Goal: Information Seeking & Learning: Understand process/instructions

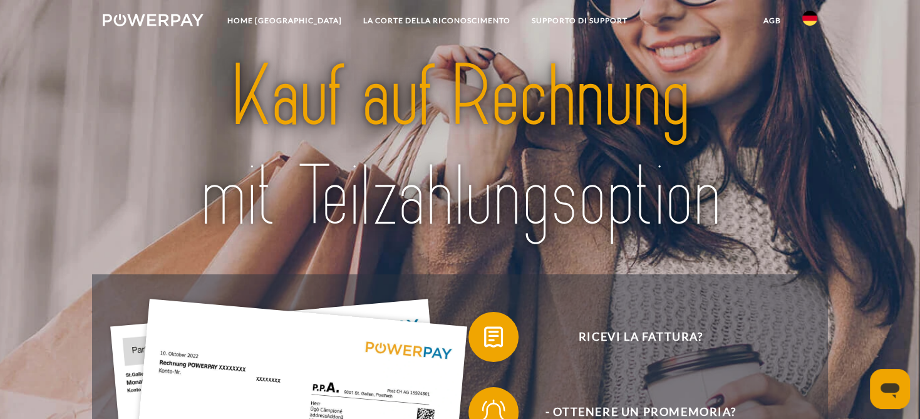
click at [810, 21] on img at bounding box center [809, 18] width 15 height 15
click at [809, 86] on img at bounding box center [809, 90] width 15 height 15
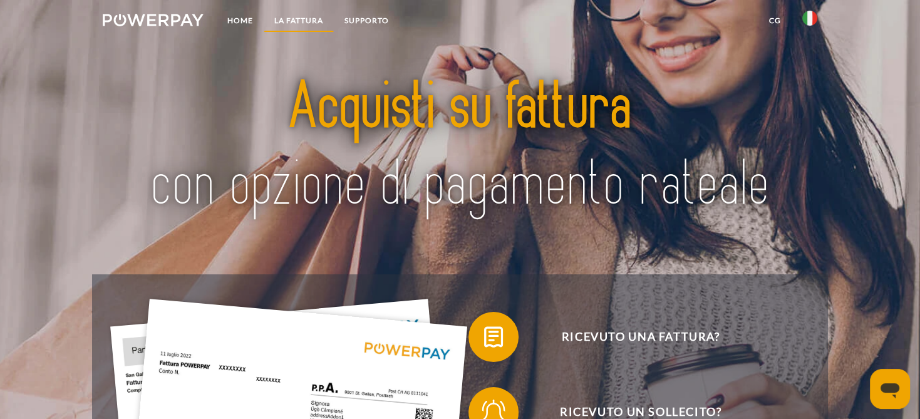
click at [304, 19] on link "LA FATTURA" at bounding box center [299, 20] width 70 height 23
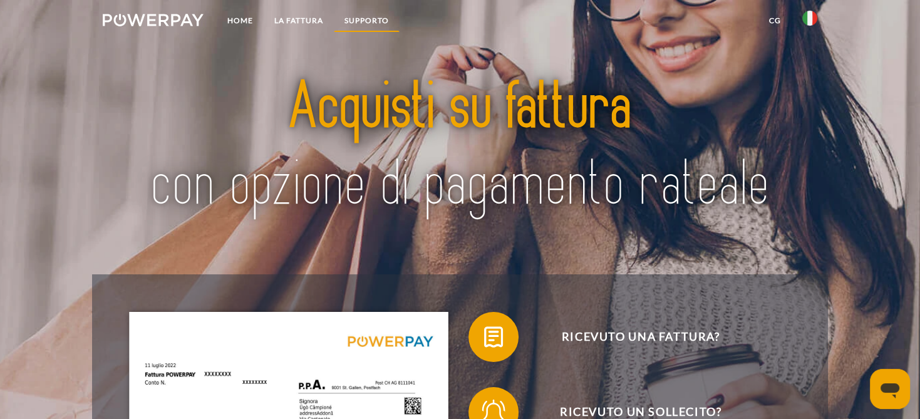
click at [357, 18] on link "Supporto" at bounding box center [367, 20] width 66 height 23
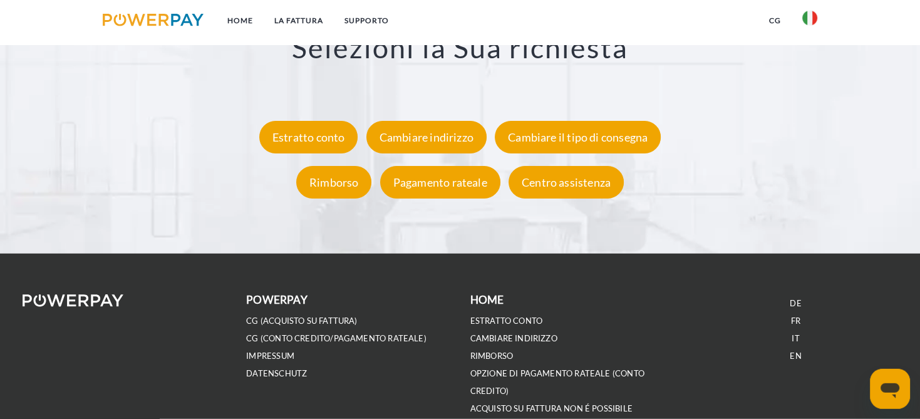
scroll to position [2323, 0]
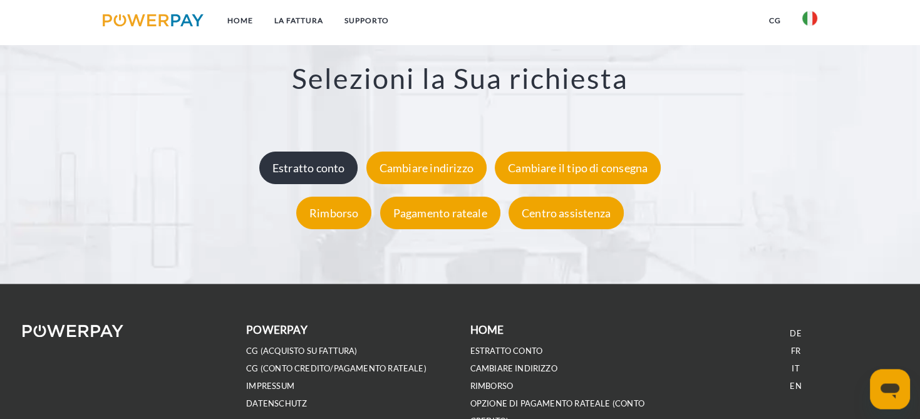
click at [289, 168] on div "Estratto conto" at bounding box center [308, 168] width 99 height 33
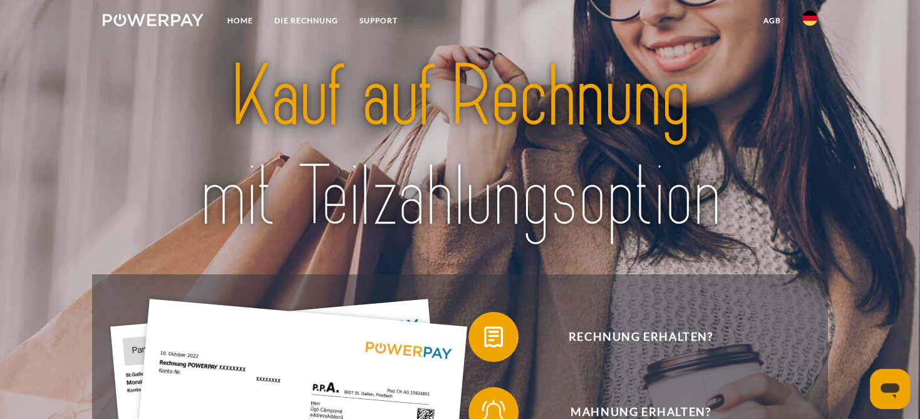
click at [817, 14] on img at bounding box center [809, 18] width 15 height 15
click at [808, 18] on img at bounding box center [809, 18] width 15 height 15
click at [809, 89] on img at bounding box center [809, 90] width 15 height 15
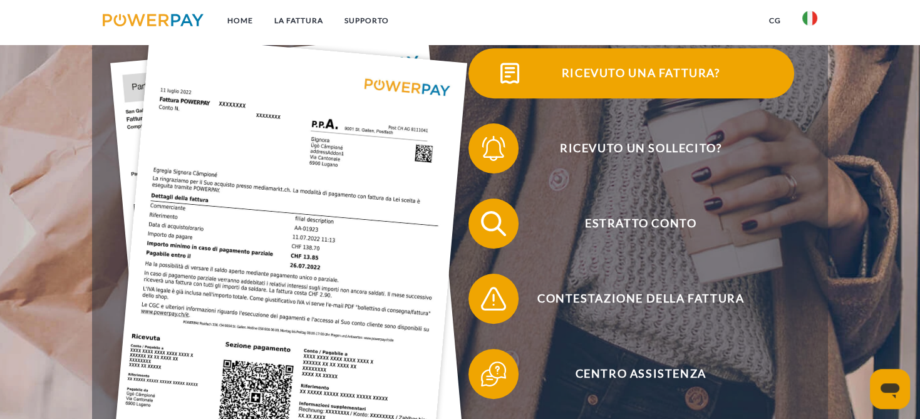
scroll to position [264, 0]
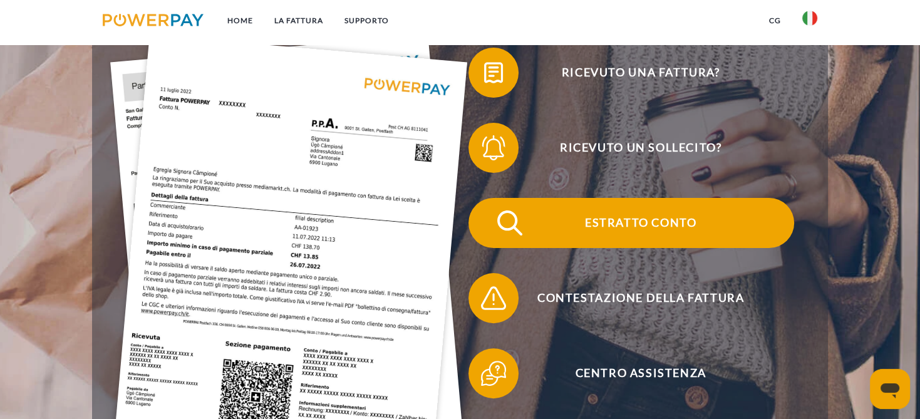
click at [670, 222] on span "Estratto conto" at bounding box center [640, 223] width 307 height 50
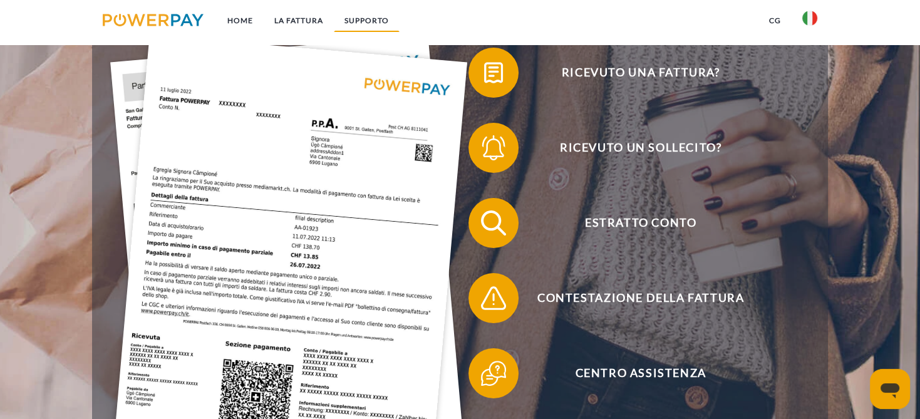
click at [371, 19] on link "Supporto" at bounding box center [367, 20] width 66 height 23
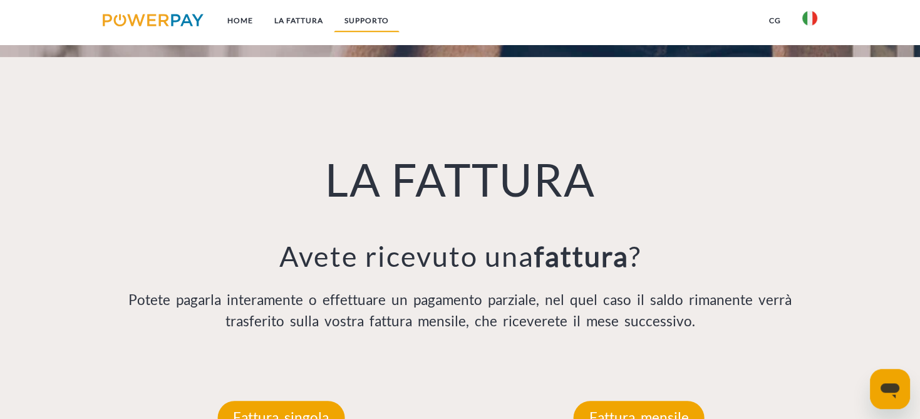
scroll to position [829, 0]
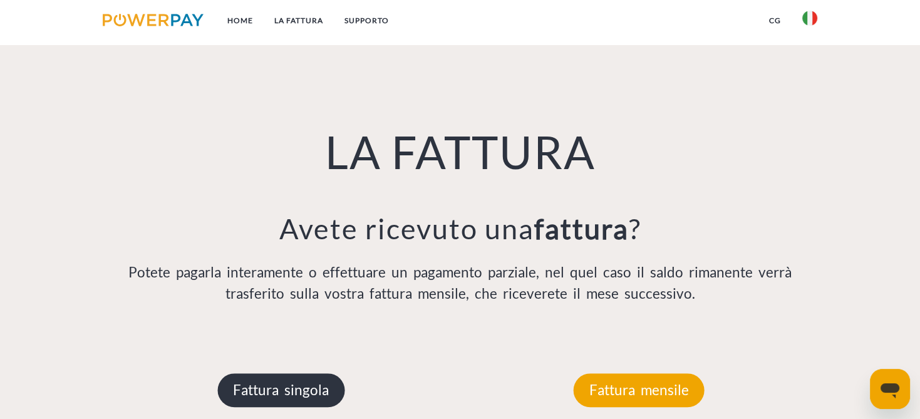
click at [276, 393] on p "Fattura singola" at bounding box center [280, 390] width 127 height 34
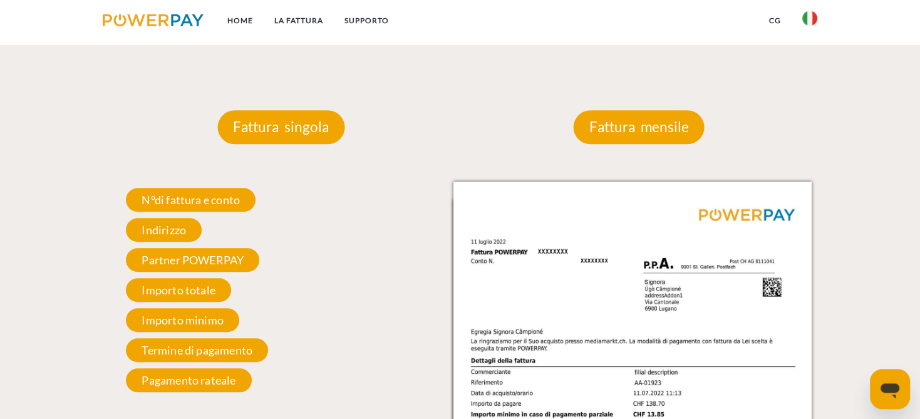
scroll to position [1160, 0]
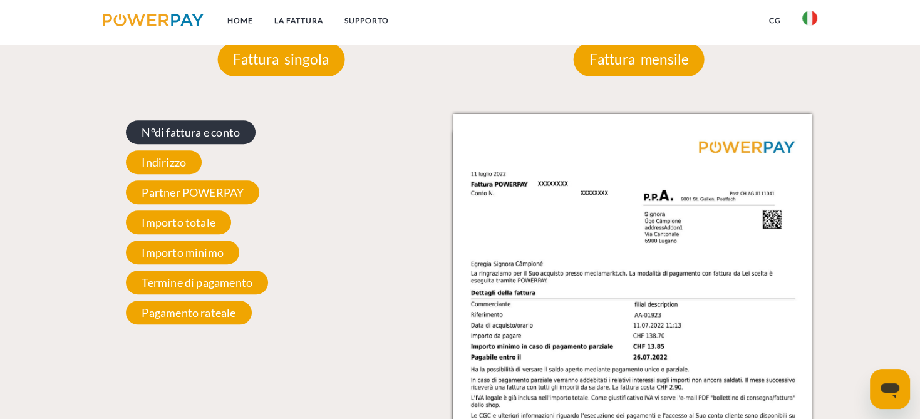
click at [198, 137] on span "N°di fattura e conto" at bounding box center [191, 132] width 130 height 24
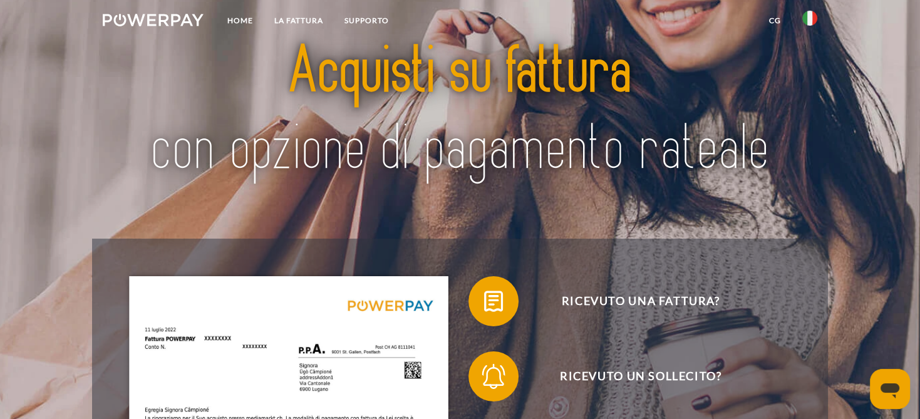
scroll to position [0, 0]
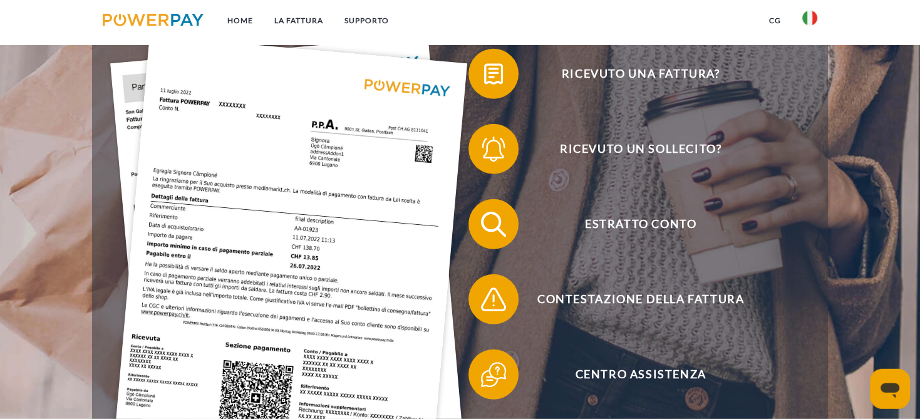
scroll to position [264, 0]
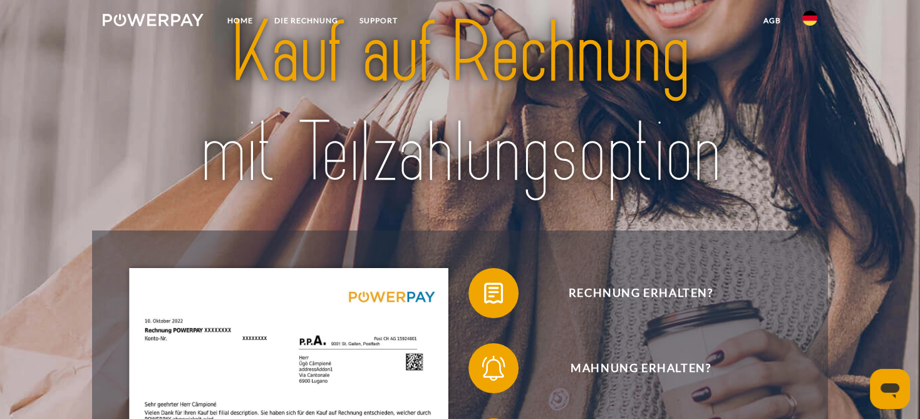
scroll to position [66, 0]
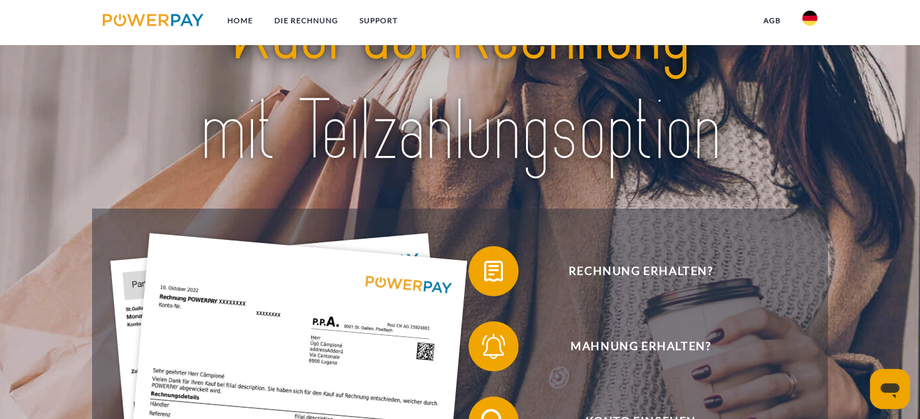
click at [805, 17] on img at bounding box center [809, 18] width 15 height 15
click at [809, 89] on img at bounding box center [809, 90] width 15 height 15
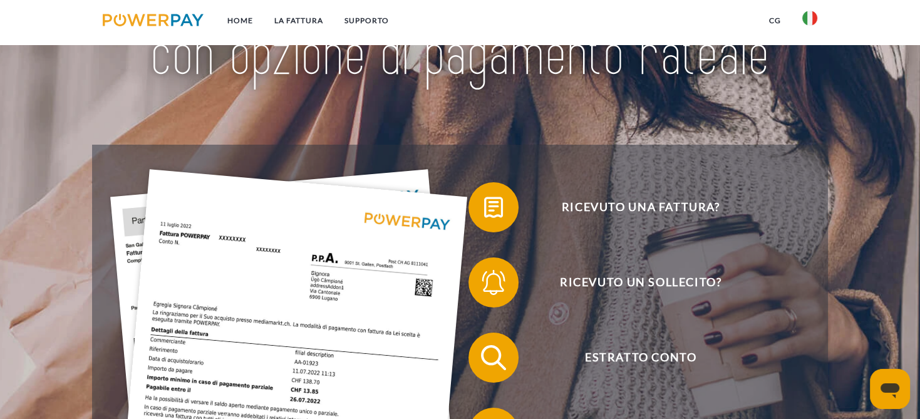
scroll to position [198, 0]
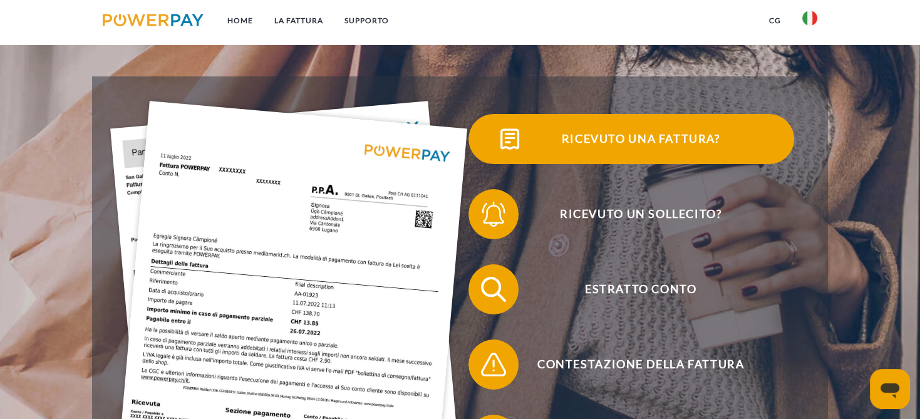
click at [614, 132] on span "Ricevuto una fattura?" at bounding box center [640, 139] width 307 height 50
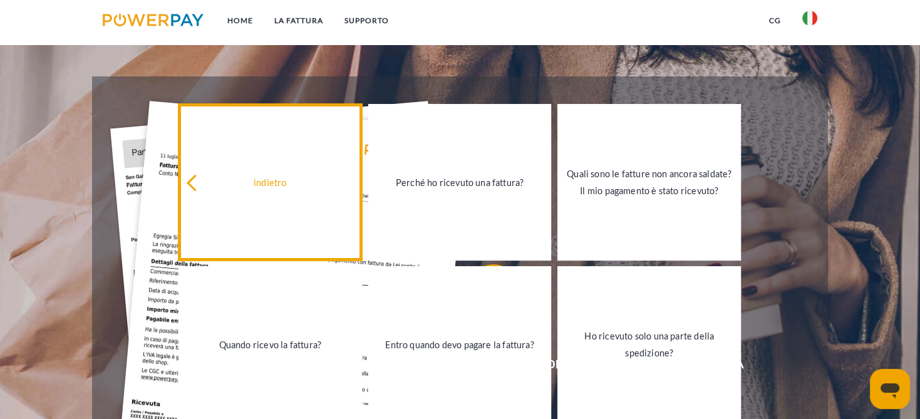
click at [191, 184] on icon at bounding box center [195, 183] width 17 height 17
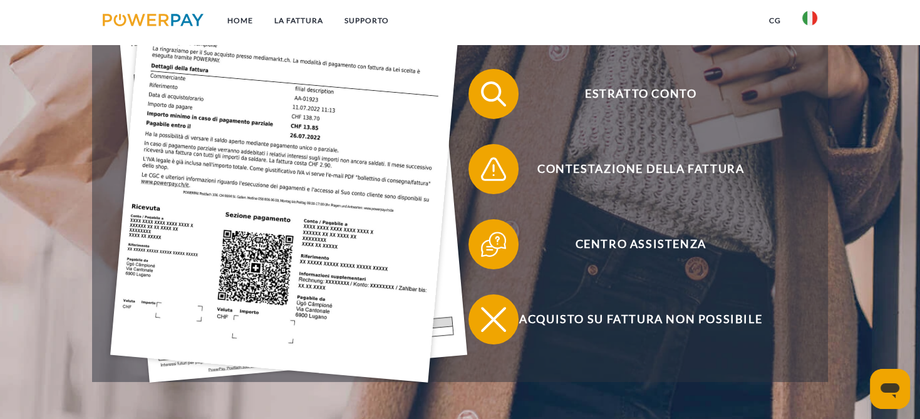
scroll to position [397, 0]
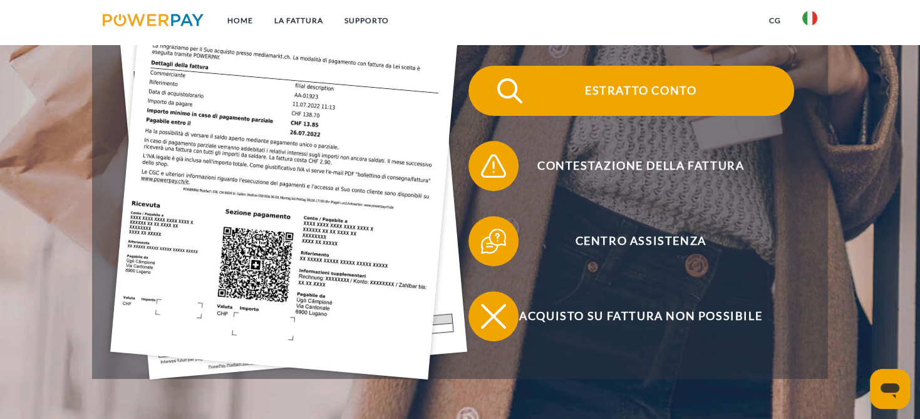
click at [657, 83] on span "Estratto conto" at bounding box center [640, 91] width 307 height 50
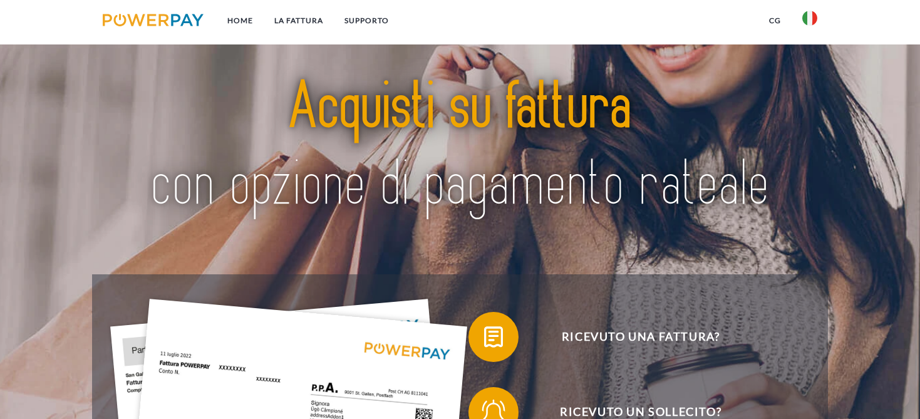
scroll to position [397, 0]
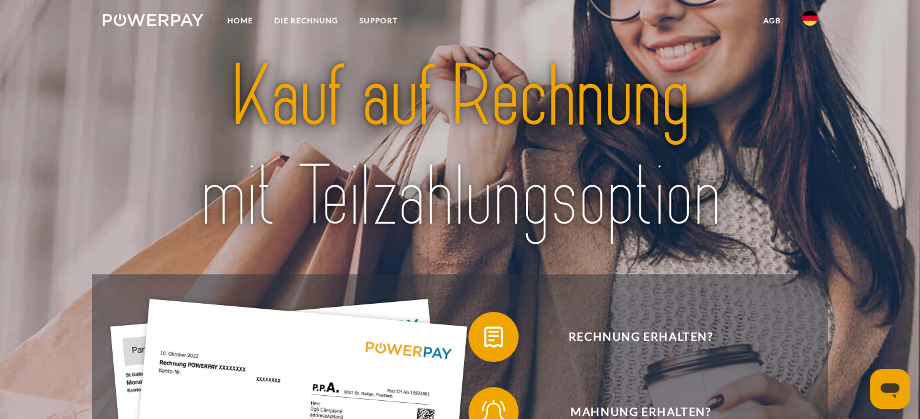
click at [802, 19] on link at bounding box center [810, 21] width 36 height 25
click at [811, 86] on img at bounding box center [809, 90] width 15 height 15
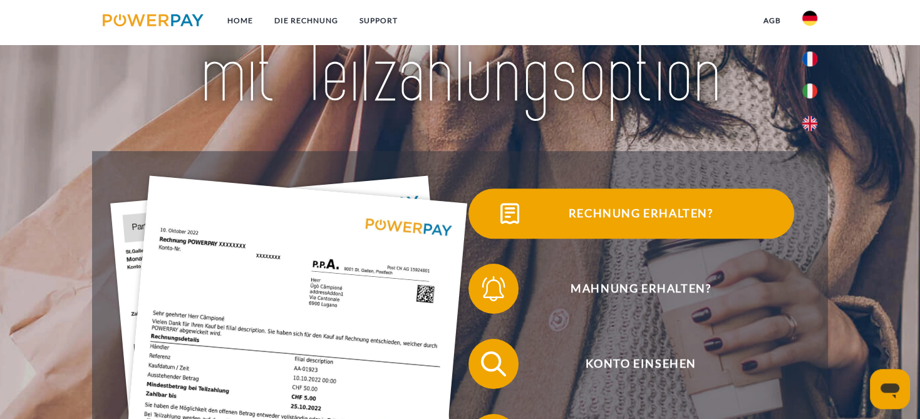
scroll to position [198, 0]
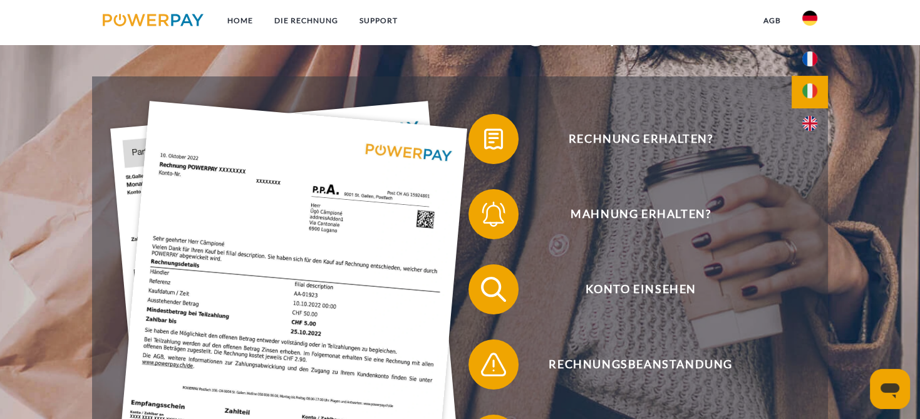
click at [813, 90] on img at bounding box center [809, 90] width 15 height 15
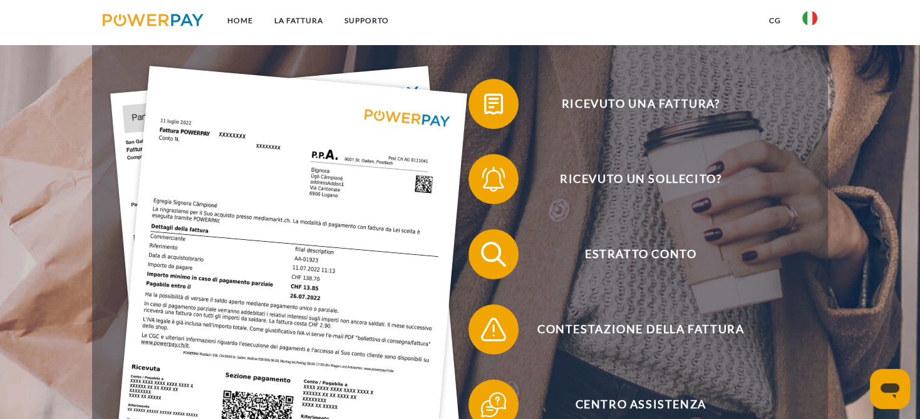
scroll to position [264, 0]
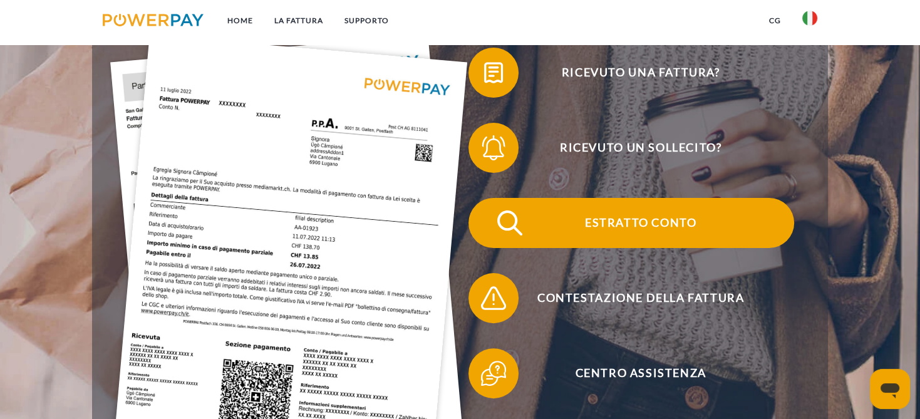
click at [667, 224] on span "Estratto conto" at bounding box center [640, 223] width 307 height 50
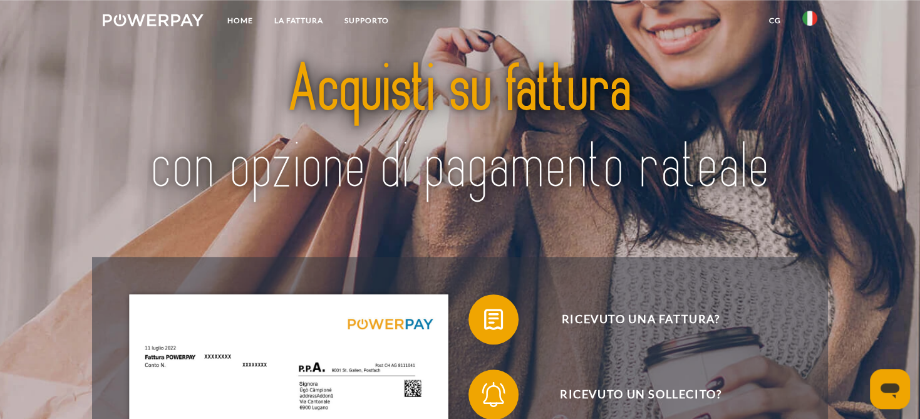
scroll to position [0, 0]
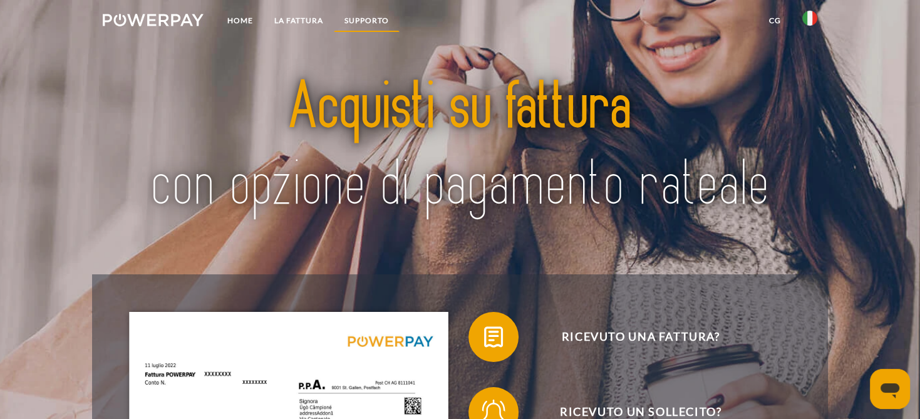
click at [357, 16] on link "Supporto" at bounding box center [367, 20] width 66 height 23
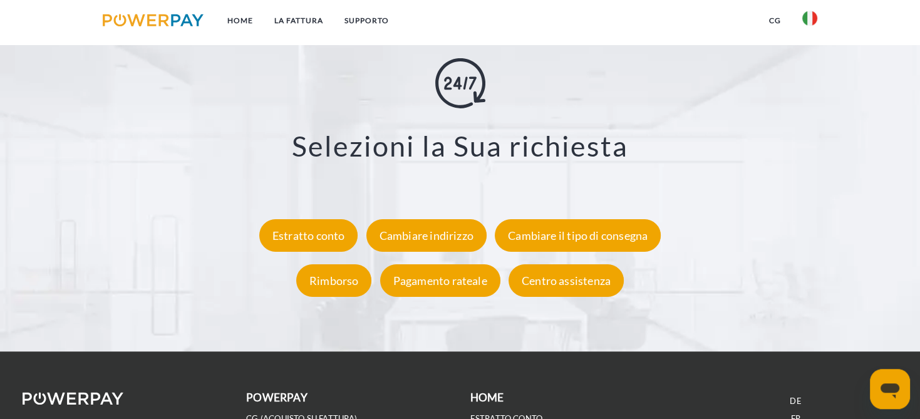
scroll to position [2257, 0]
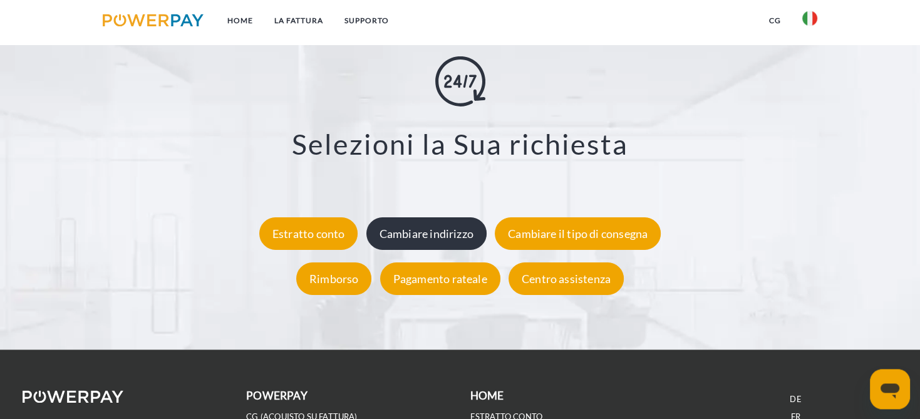
click at [408, 228] on div "Cambiare indirizzo" at bounding box center [426, 233] width 120 height 33
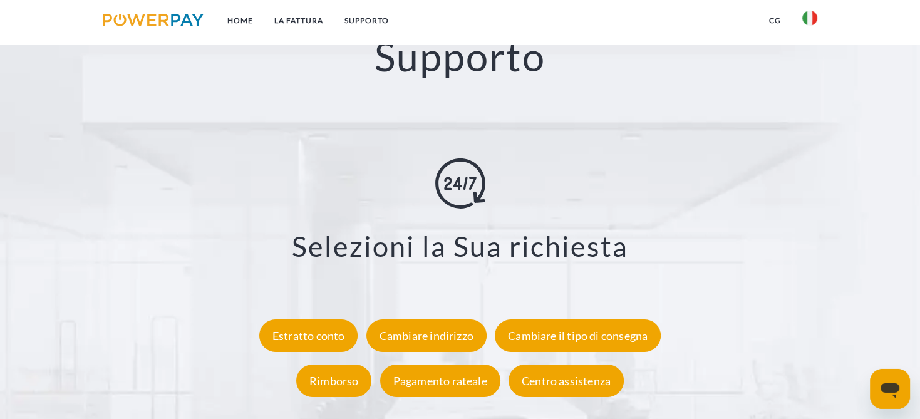
scroll to position [2152, 0]
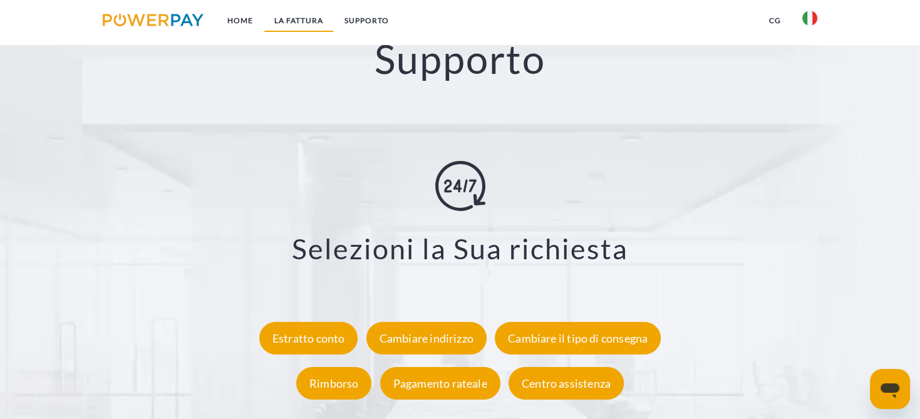
click at [290, 21] on link "LA FATTURA" at bounding box center [299, 20] width 70 height 23
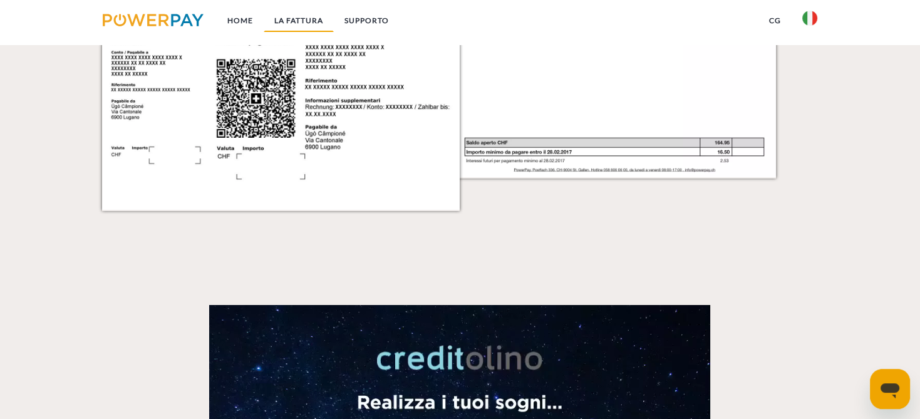
scroll to position [1586, 0]
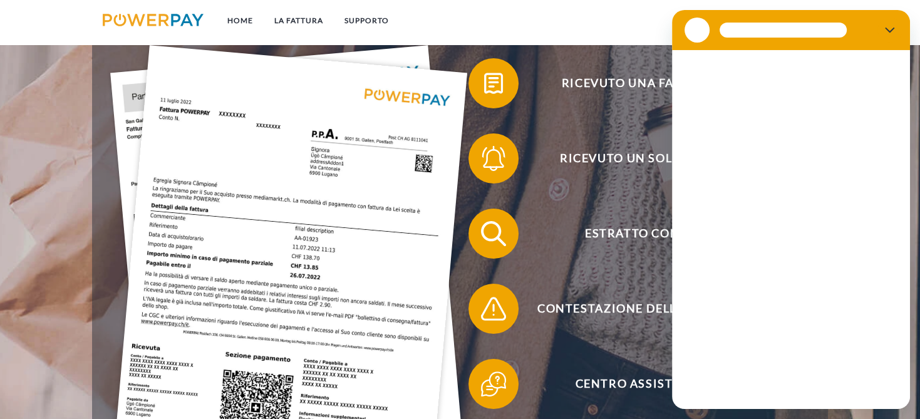
scroll to position [264, 0]
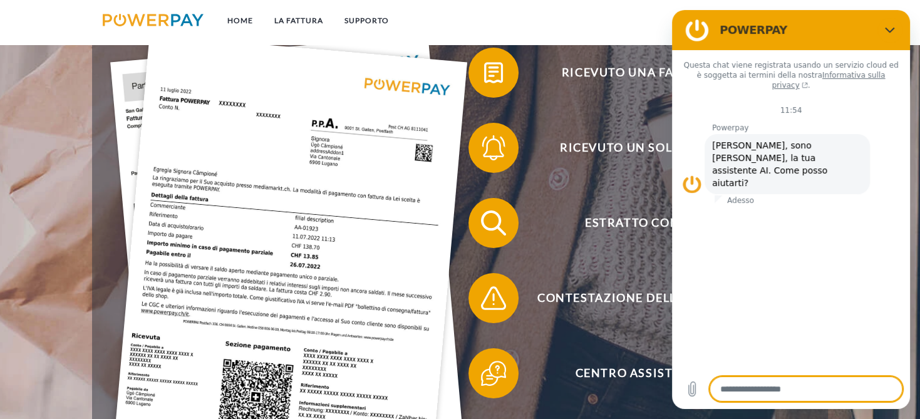
click at [584, 180] on div "Ricevuto un sollecito?" at bounding box center [631, 147] width 343 height 75
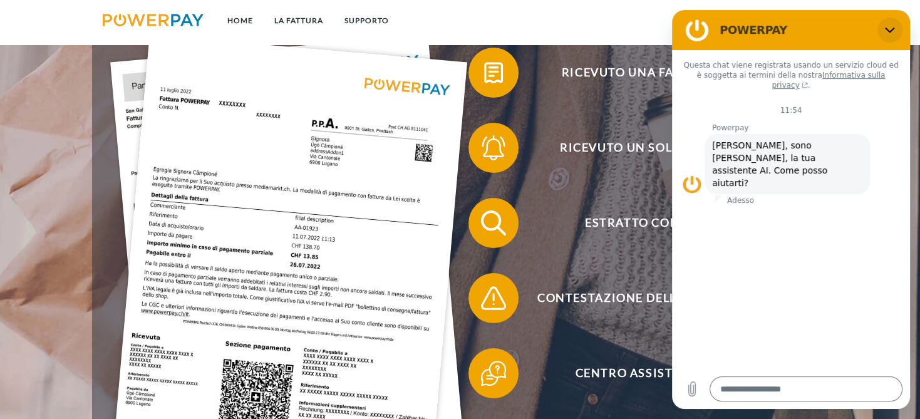
click at [888, 29] on icon "Chiudi" at bounding box center [889, 31] width 9 height 6
type textarea "*"
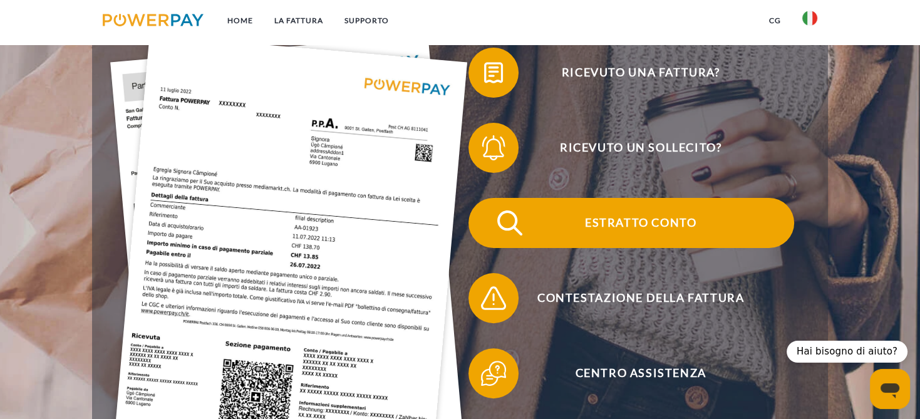
click at [583, 224] on span "Estratto conto" at bounding box center [640, 223] width 307 height 50
